Goal: Leave review/rating: Leave review/rating

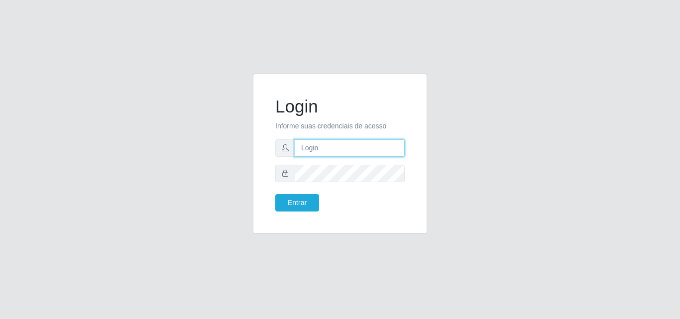
click at [315, 149] on input "text" at bounding box center [349, 147] width 110 height 17
type input "vitoria@saullus"
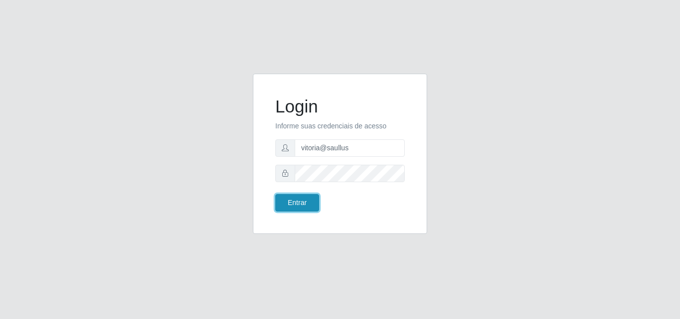
click at [292, 202] on button "Entrar" at bounding box center [297, 202] width 44 height 17
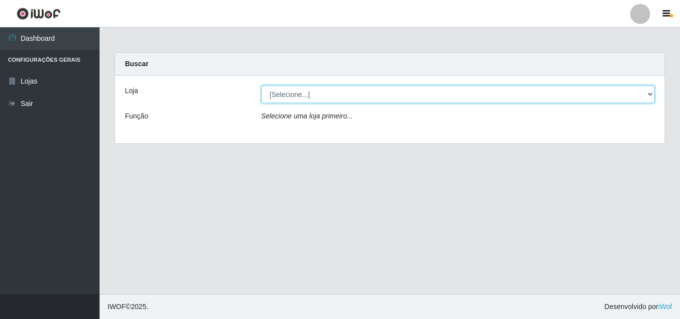
click at [346, 100] on select "[Selecione...] Saullus Supermercados" at bounding box center [457, 94] width 393 height 17
select select "423"
click at [261, 86] on select "[Selecione...] Saullus Supermercados" at bounding box center [457, 94] width 393 height 17
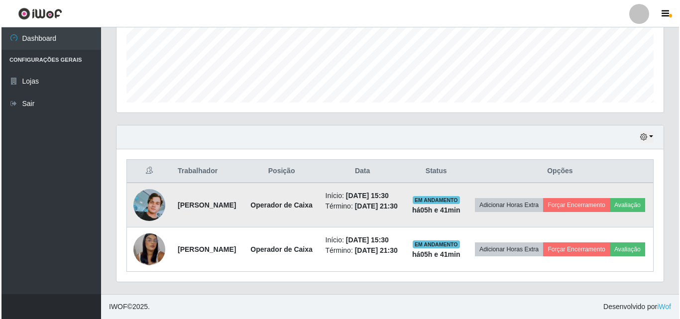
scroll to position [289, 0]
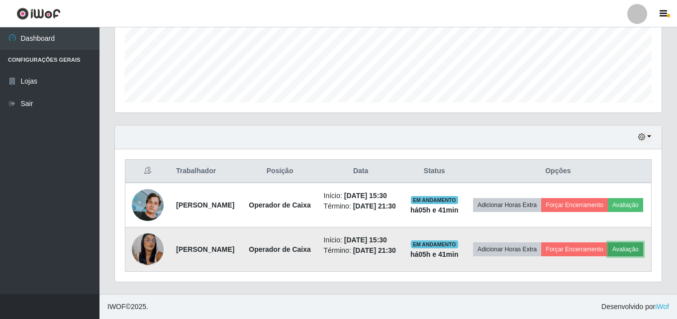
click at [608, 252] on button "Avaliação" at bounding box center [625, 249] width 35 height 14
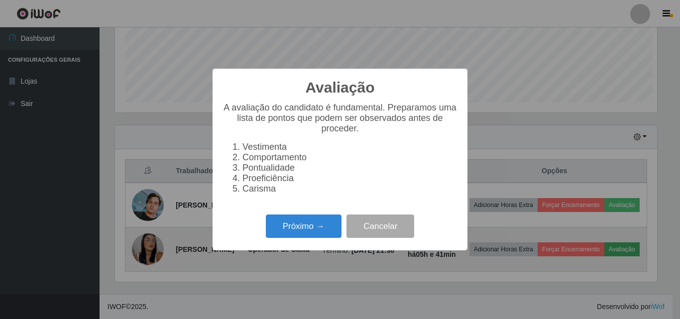
scroll to position [206, 542]
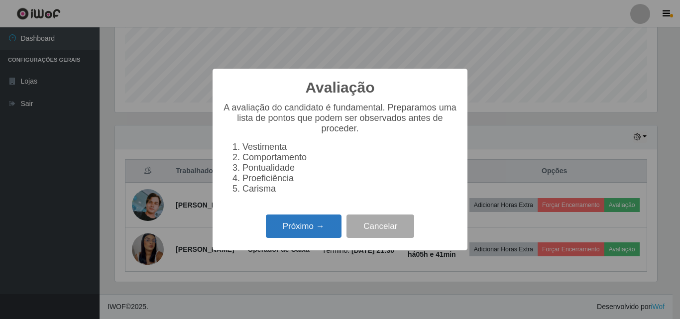
click at [308, 232] on button "Próximo →" at bounding box center [304, 225] width 76 height 23
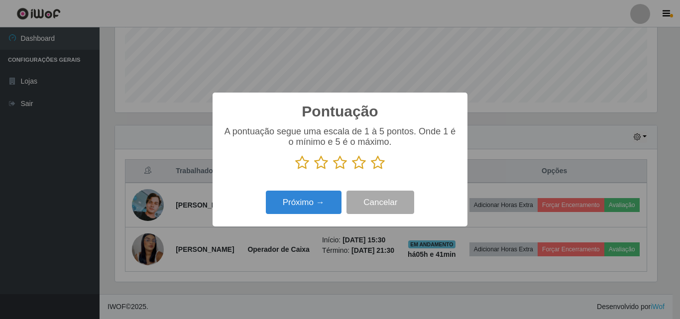
scroll to position [497240, 496904]
click at [377, 162] on icon at bounding box center [378, 162] width 14 height 15
click at [371, 170] on input "radio" at bounding box center [371, 170] width 0 height 0
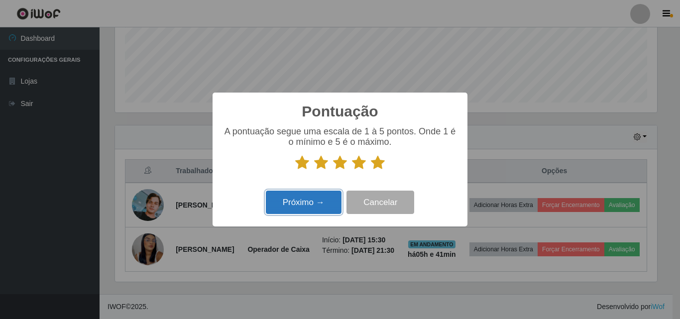
click at [317, 198] on button "Próximo →" at bounding box center [304, 202] width 76 height 23
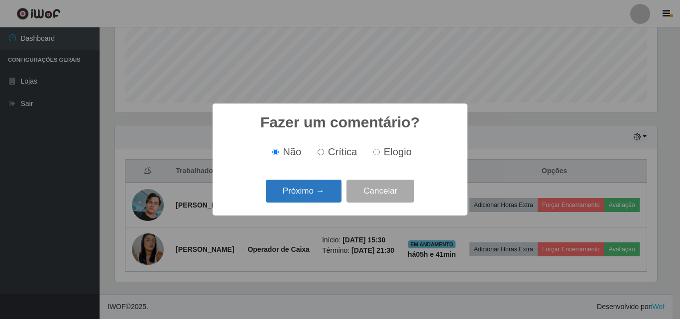
click at [317, 187] on button "Próximo →" at bounding box center [304, 191] width 76 height 23
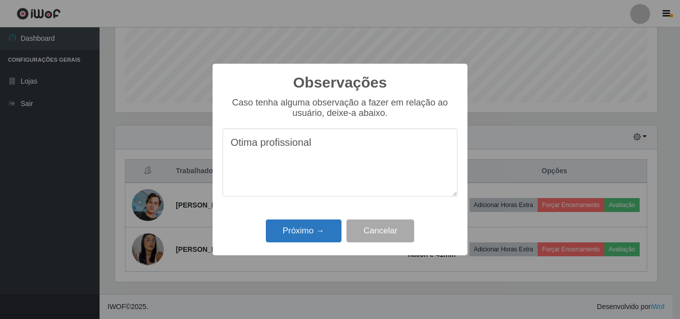
type textarea "Otima profissional"
click at [310, 230] on button "Próximo →" at bounding box center [304, 230] width 76 height 23
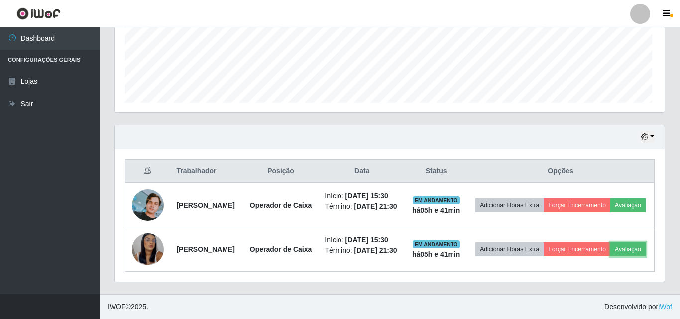
scroll to position [206, 547]
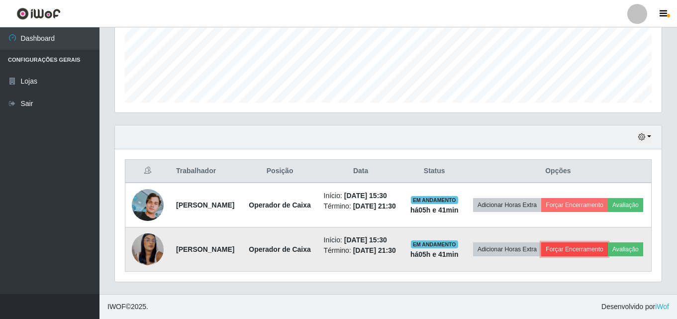
click at [597, 242] on button "Forçar Encerramento" at bounding box center [574, 249] width 67 height 14
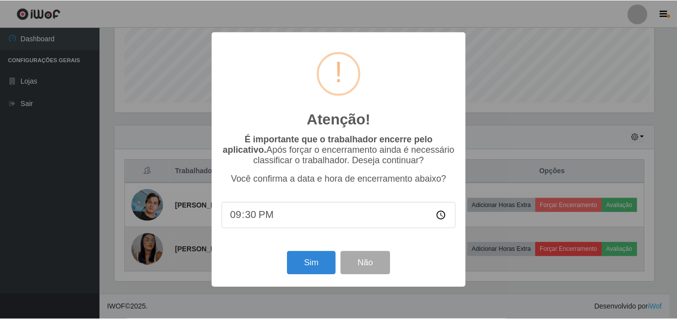
scroll to position [206, 542]
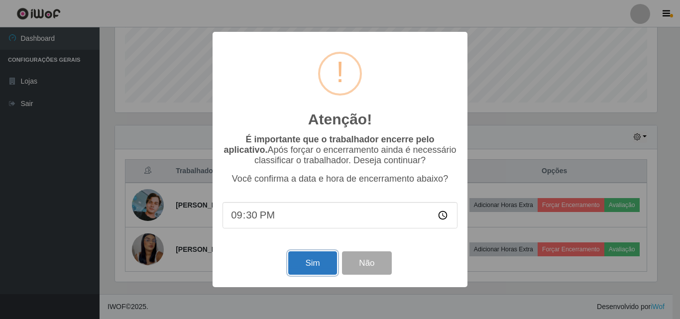
click at [321, 264] on button "Sim" at bounding box center [312, 262] width 48 height 23
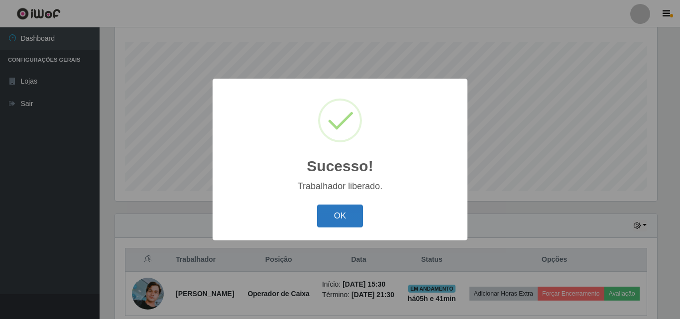
click at [350, 211] on button "OK" at bounding box center [340, 215] width 46 height 23
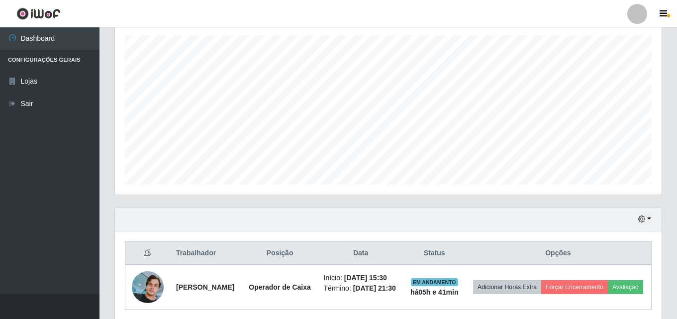
scroll to position [227, 0]
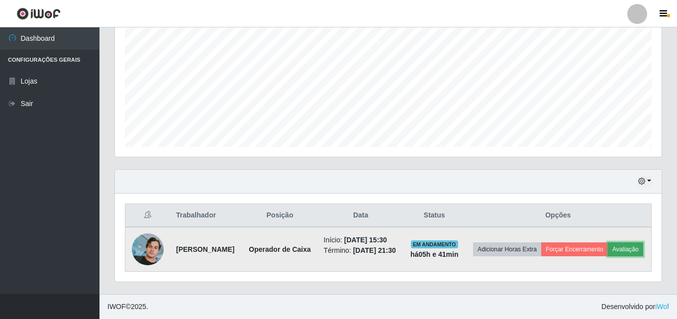
click at [608, 250] on button "Avaliação" at bounding box center [625, 249] width 35 height 14
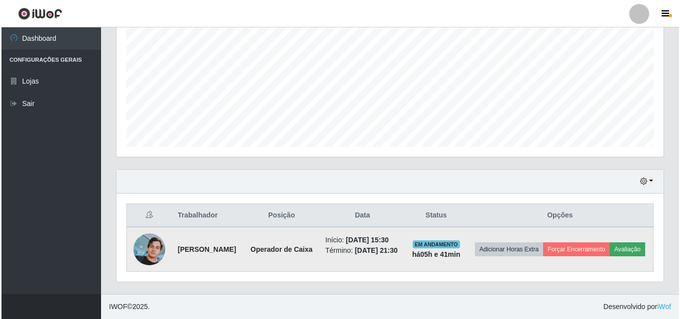
scroll to position [206, 542]
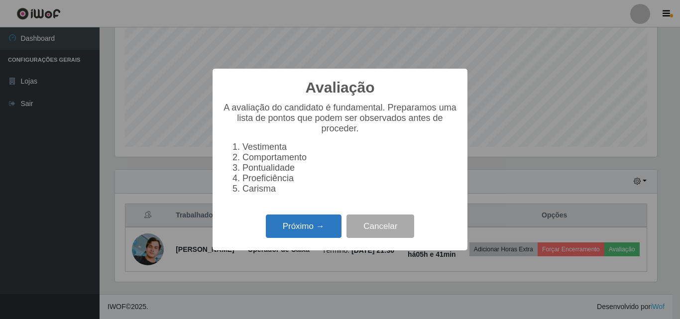
click at [304, 231] on button "Próximo →" at bounding box center [304, 225] width 76 height 23
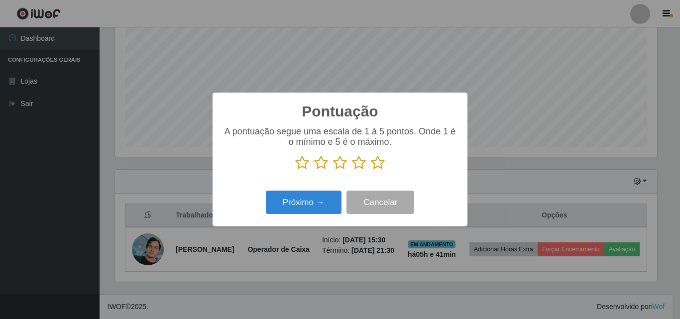
click at [323, 166] on icon at bounding box center [321, 162] width 14 height 15
click at [314, 170] on input "radio" at bounding box center [314, 170] width 0 height 0
click at [323, 166] on icon at bounding box center [321, 162] width 14 height 15
click at [314, 170] on input "radio" at bounding box center [314, 170] width 0 height 0
click at [313, 201] on button "Próximo →" at bounding box center [304, 202] width 76 height 23
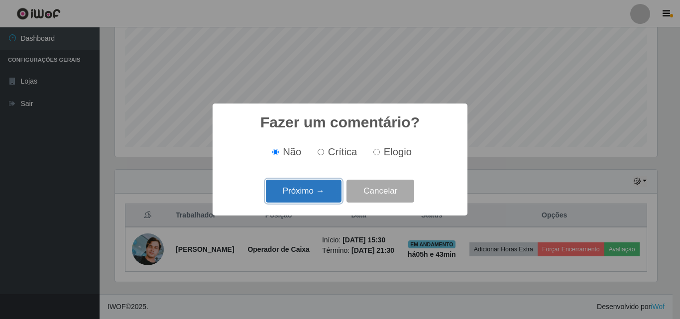
click at [328, 187] on button "Próximo →" at bounding box center [304, 191] width 76 height 23
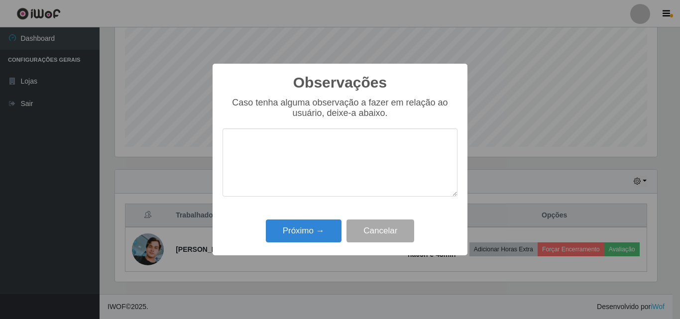
click at [322, 168] on textarea at bounding box center [339, 162] width 235 height 68
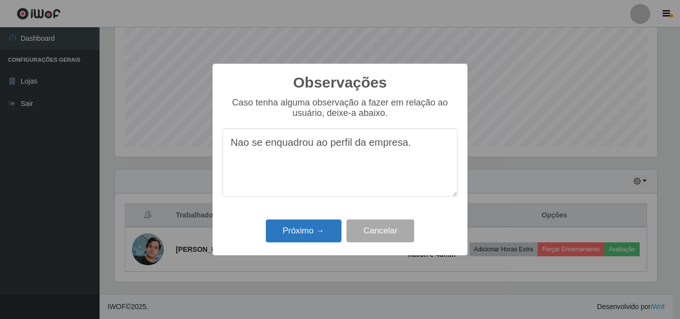
type textarea "Nao se enquadrou ao perfil da empresa."
click at [294, 232] on button "Próximo →" at bounding box center [304, 230] width 76 height 23
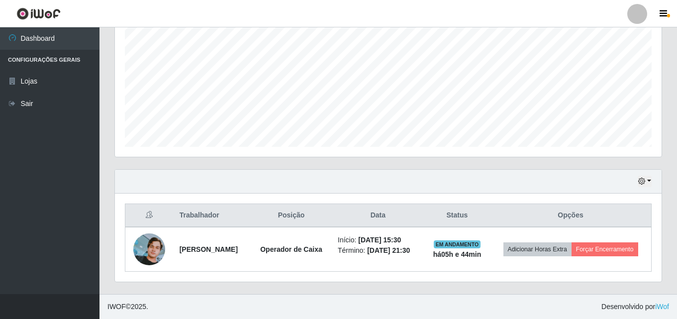
scroll to position [216, 0]
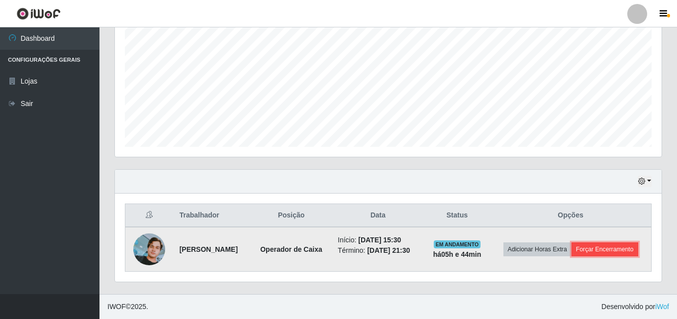
click at [572, 253] on button "Forçar Encerramento" at bounding box center [605, 249] width 67 height 14
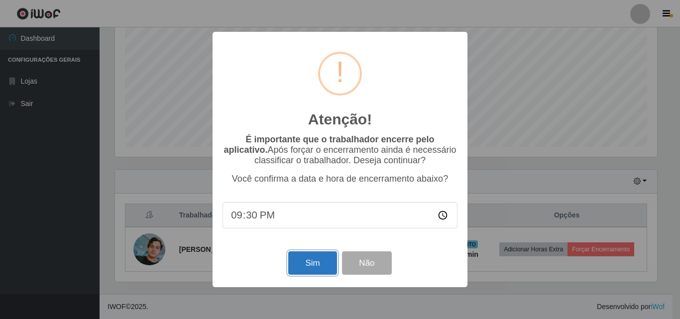
click at [321, 272] on button "Sim" at bounding box center [312, 262] width 48 height 23
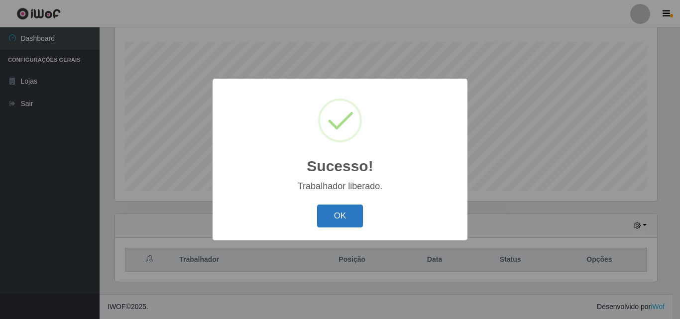
click at [335, 217] on button "OK" at bounding box center [340, 215] width 46 height 23
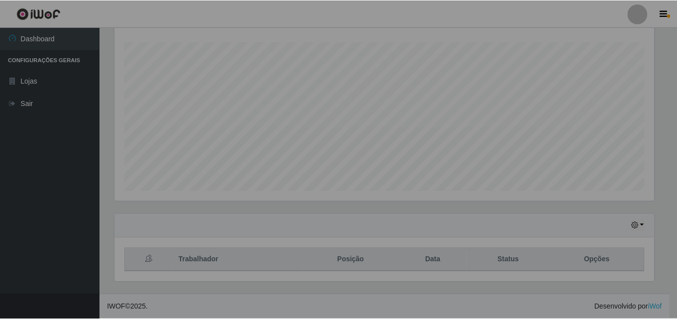
scroll to position [206, 547]
